Goal: Information Seeking & Learning: Learn about a topic

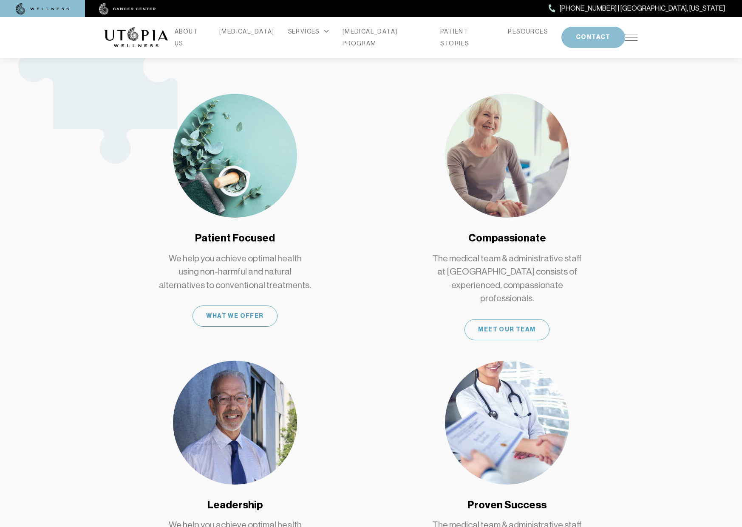
scroll to position [595, 0]
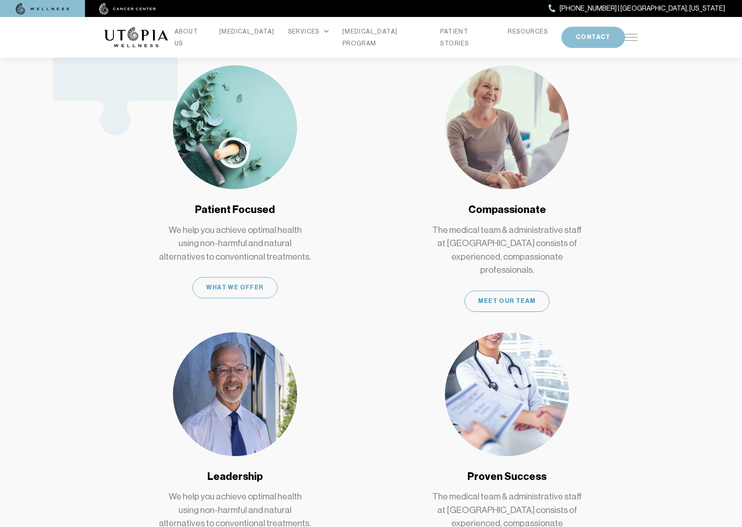
click at [230, 277] on div "What We Offer" at bounding box center [234, 287] width 85 height 21
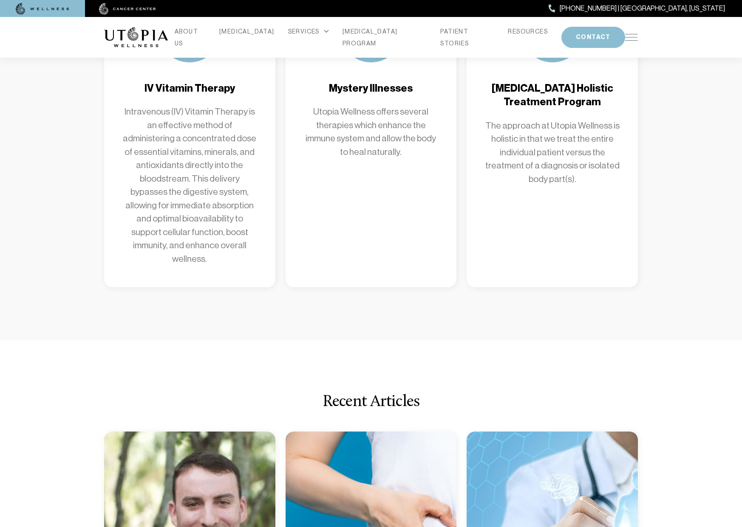
scroll to position [1189, 0]
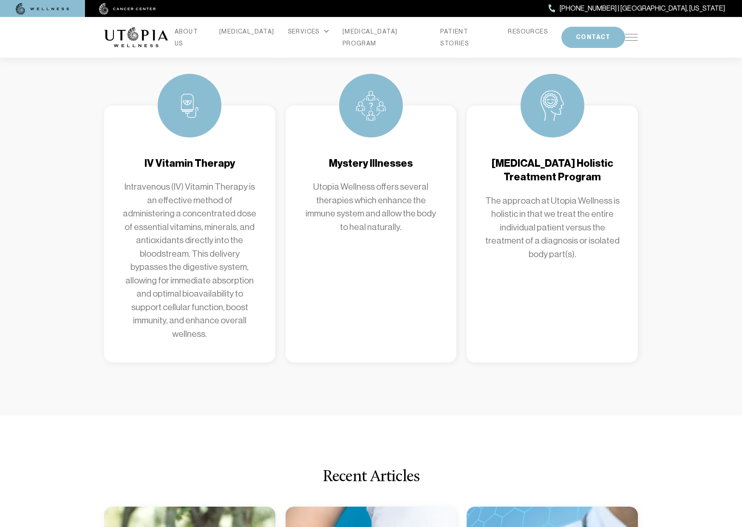
click at [204, 157] on h4 "IV Vitamin Therapy" at bounding box center [189, 164] width 137 height 14
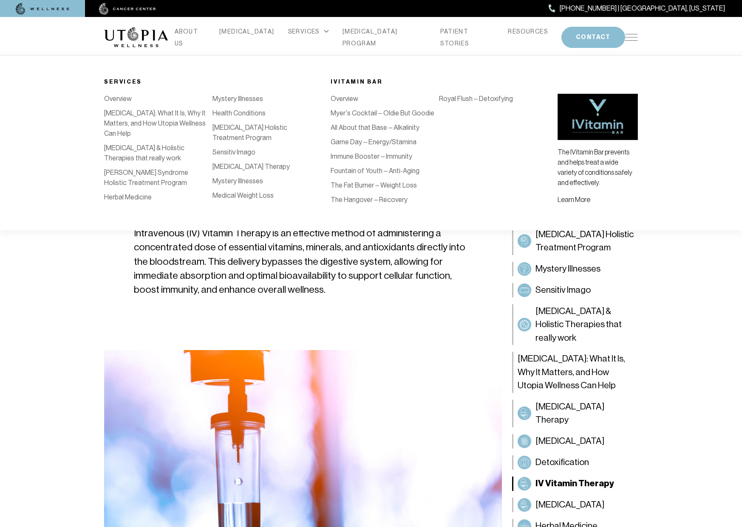
click at [361, 200] on link "The Hangover – Recovery" at bounding box center [368, 200] width 77 height 8
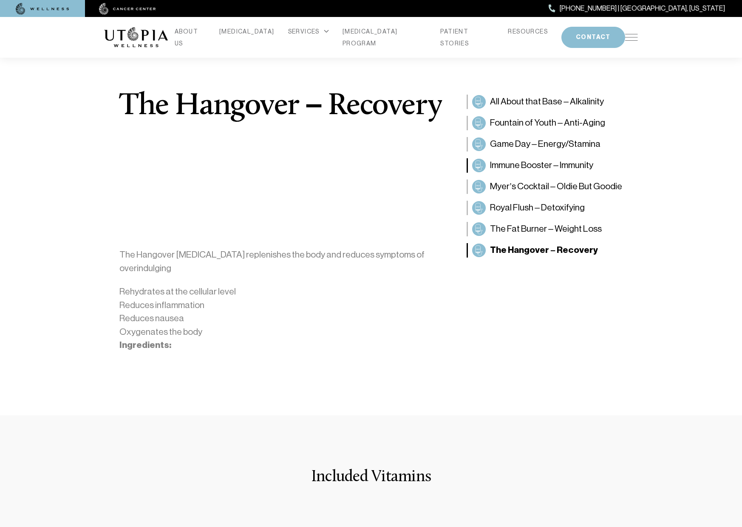
click at [506, 166] on span "Immune Booster – Immunity" at bounding box center [541, 166] width 103 height 14
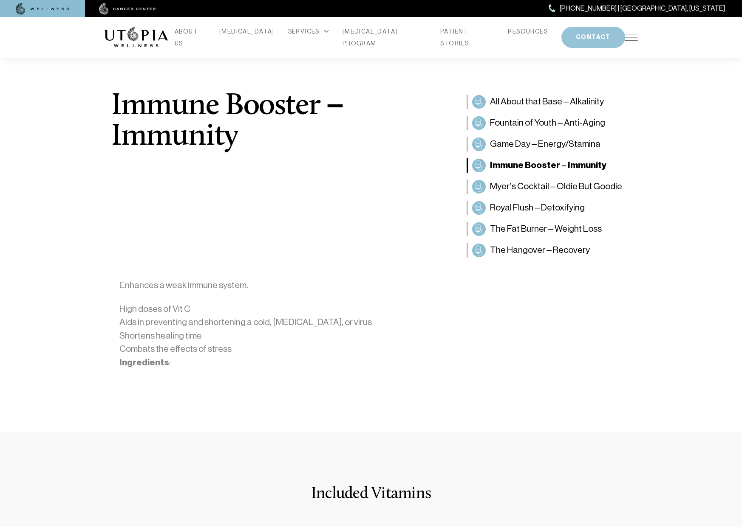
click at [572, 37] on button "CONTACT" at bounding box center [593, 37] width 64 height 21
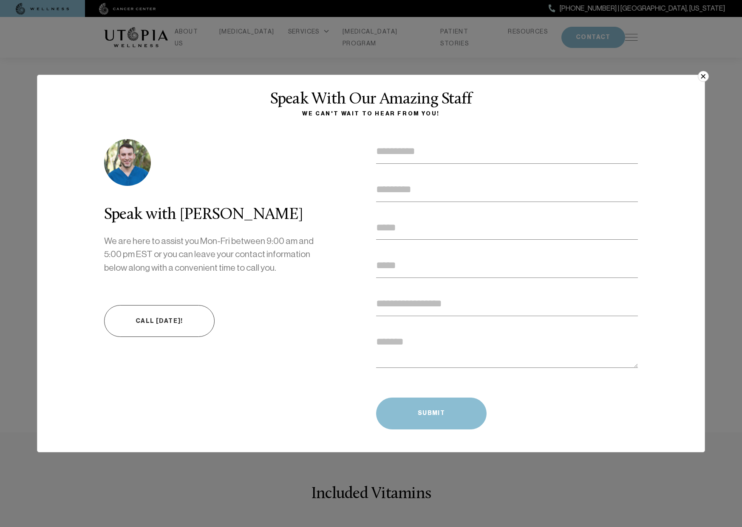
click at [704, 77] on button "×" at bounding box center [702, 76] width 11 height 11
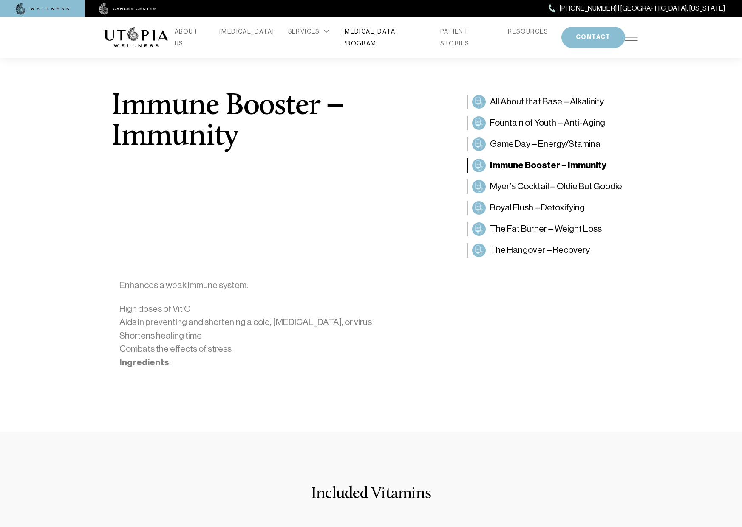
click at [390, 37] on link "[MEDICAL_DATA] PROGRAM" at bounding box center [384, 37] width 85 height 24
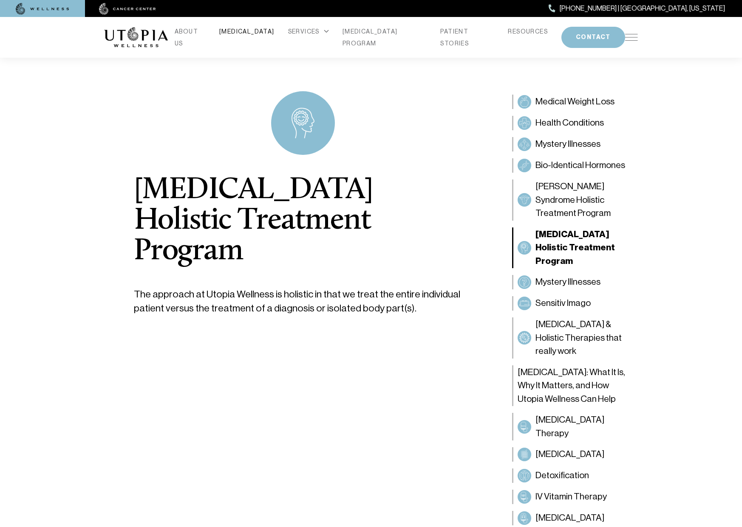
click at [255, 37] on link "[MEDICAL_DATA]" at bounding box center [246, 31] width 55 height 12
click at [508, 37] on link "RESOURCES" at bounding box center [528, 31] width 40 height 12
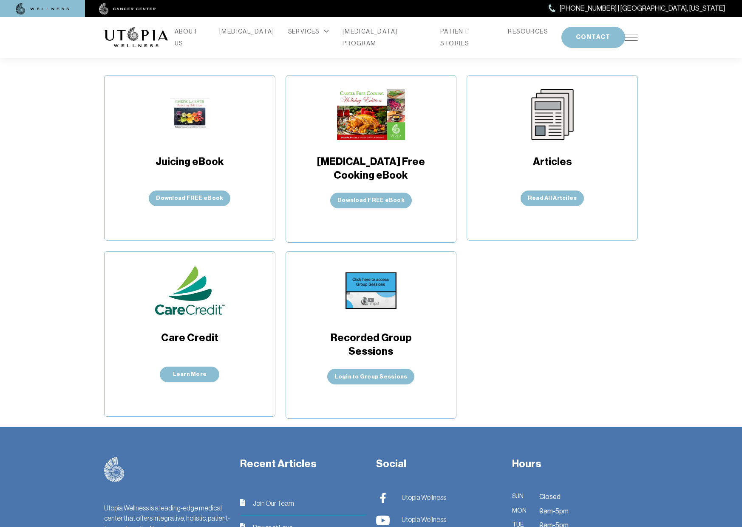
scroll to position [170, 0]
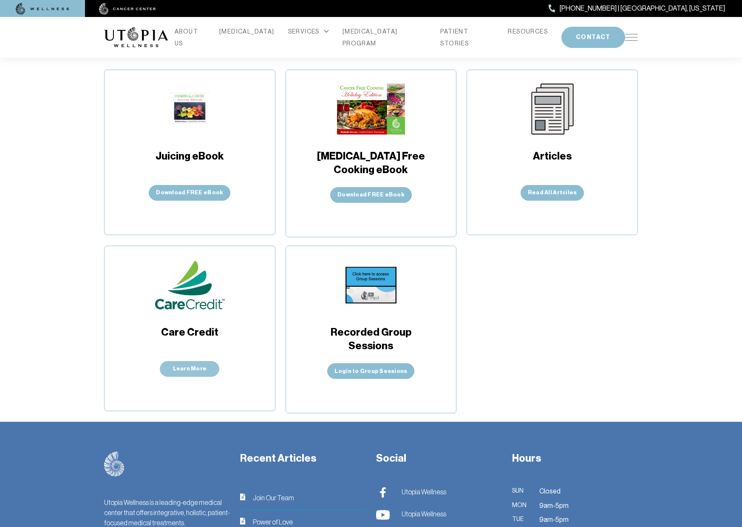
click at [187, 367] on link "Learn More" at bounding box center [189, 369] width 59 height 16
click at [454, 35] on link "PATIENT STORIES" at bounding box center [467, 37] width 54 height 24
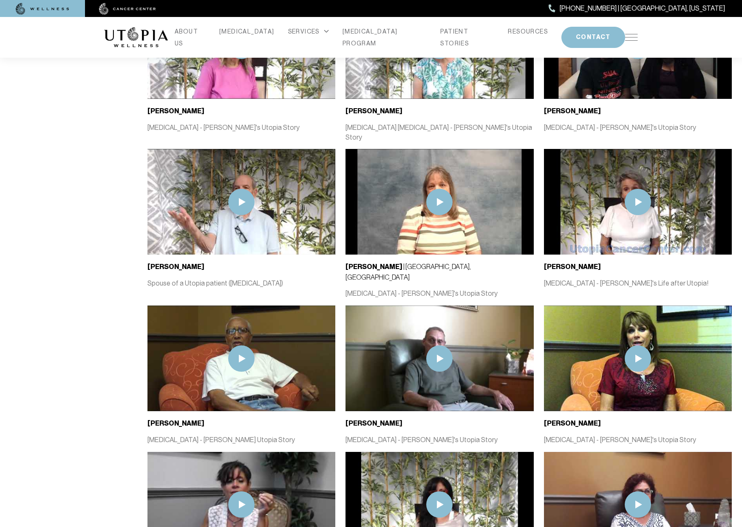
scroll to position [934, 0]
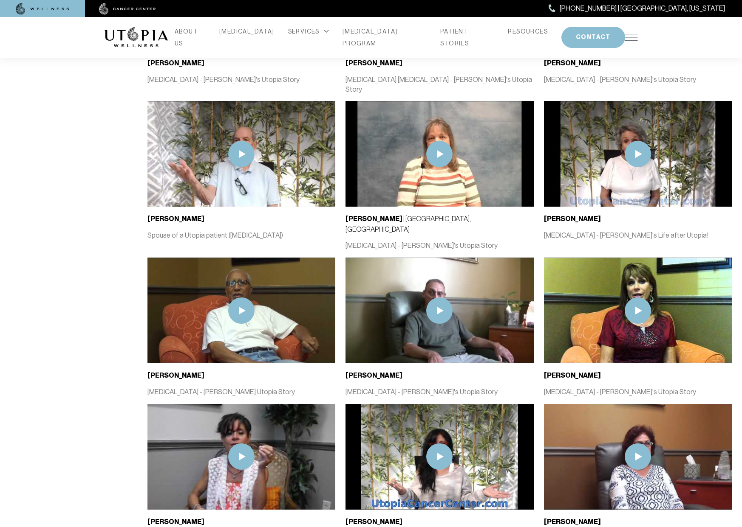
click at [240, 298] on img at bounding box center [241, 311] width 26 height 26
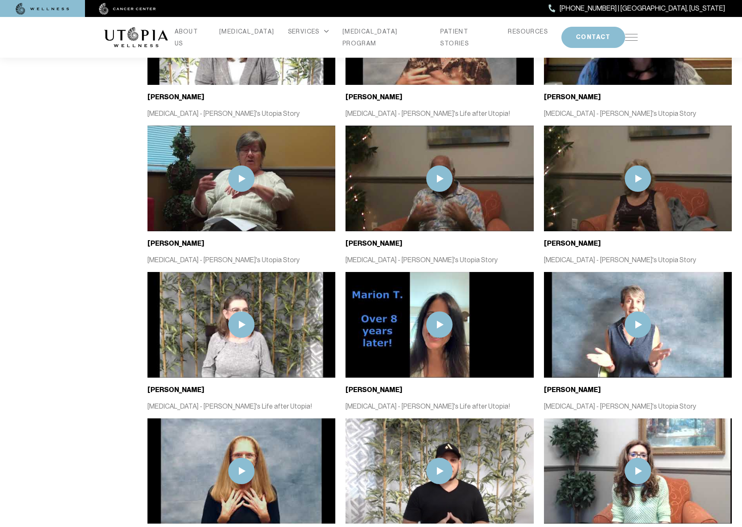
scroll to position [1982, 0]
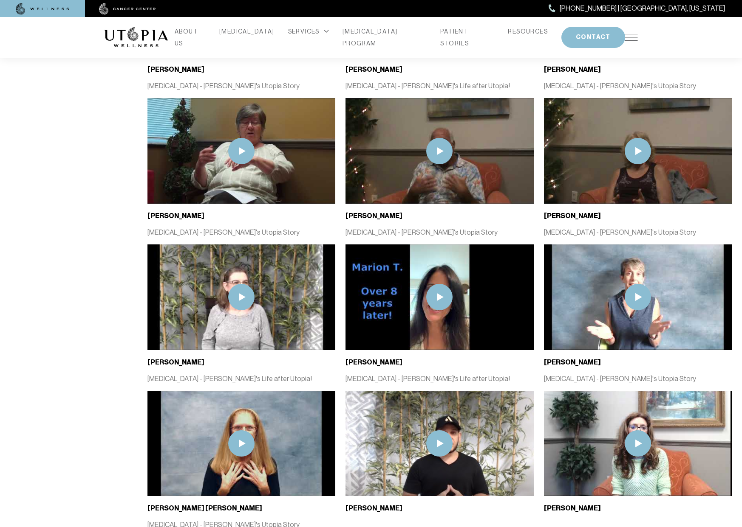
click at [439, 138] on img at bounding box center [439, 151] width 26 height 26
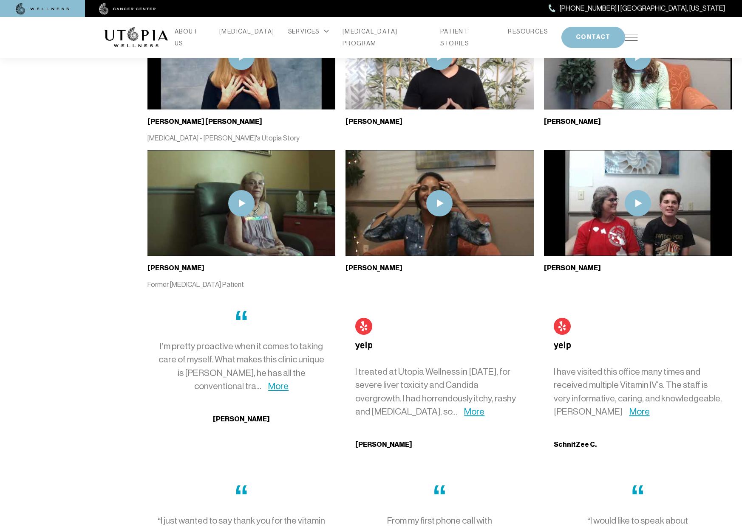
scroll to position [2443, 0]
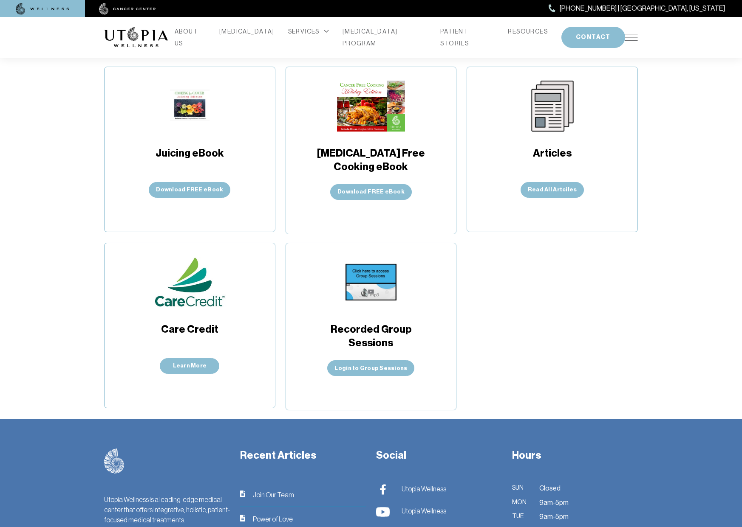
scroll to position [170, 0]
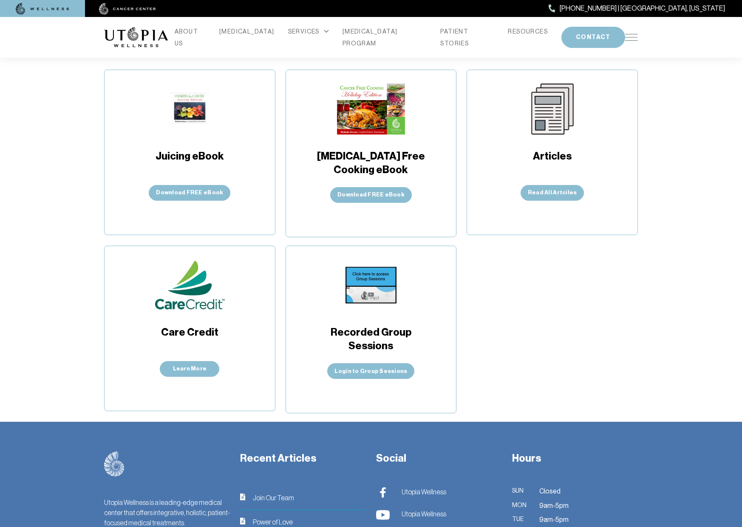
drag, startPoint x: 401, startPoint y: 296, endPoint x: 381, endPoint y: 310, distance: 24.4
click at [382, 309] on div "Recorded Group Sessions Login to Group Sessions" at bounding box center [370, 319] width 115 height 119
click at [368, 371] on link "Login to Group Sessions" at bounding box center [370, 372] width 87 height 16
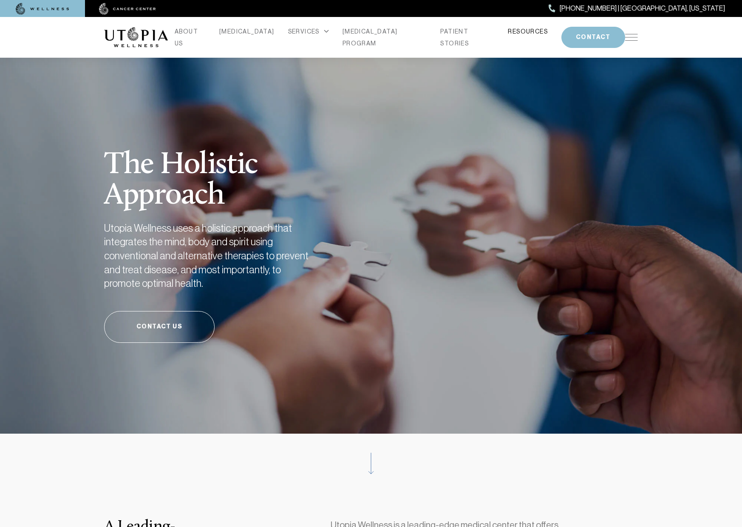
click at [508, 37] on link "RESOURCES" at bounding box center [528, 31] width 40 height 12
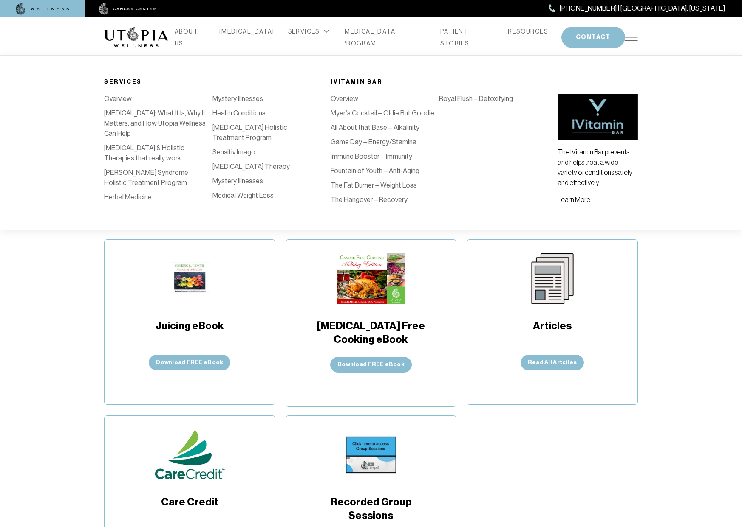
click at [570, 199] on link "Learn More" at bounding box center [573, 200] width 33 height 8
